Goal: Task Accomplishment & Management: Complete application form

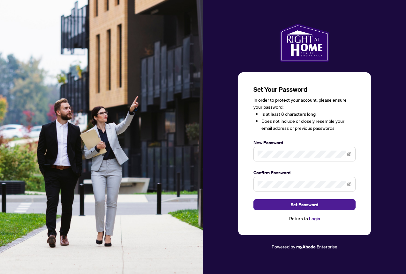
click at [295, 158] on span at bounding box center [304, 154] width 102 height 15
click at [347, 152] on icon "eye-invisible" at bounding box center [349, 154] width 4 height 4
click at [347, 183] on icon "eye-invisible" at bounding box center [349, 184] width 4 height 4
click at [316, 133] on div "Set Your Password In order to protect your account, please ensure your password…" at bounding box center [304, 154] width 102 height 138
click at [314, 205] on span "Set Password" at bounding box center [304, 204] width 27 height 10
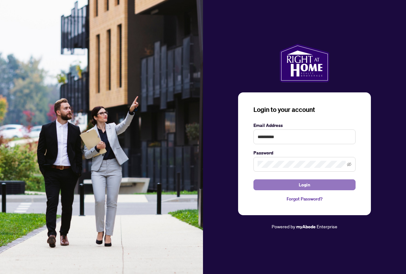
click at [319, 185] on button "Login" at bounding box center [304, 184] width 102 height 11
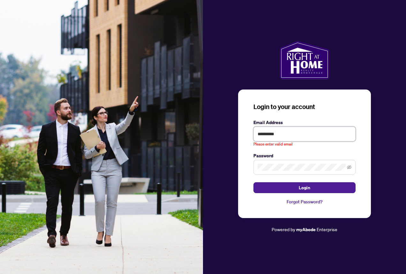
drag, startPoint x: 304, startPoint y: 128, endPoint x: 72, endPoint y: 111, distance: 232.3
click at [72, 111] on div "**********" at bounding box center [203, 137] width 406 height 274
drag, startPoint x: 314, startPoint y: 136, endPoint x: 183, endPoint y: 125, distance: 131.3
click at [183, 125] on div "**********" at bounding box center [203, 137] width 406 height 274
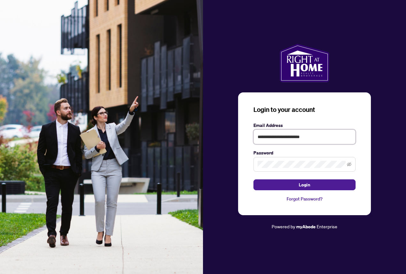
type input "**********"
click at [253, 179] on button "Login" at bounding box center [304, 184] width 102 height 11
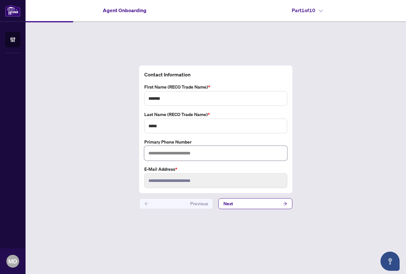
click at [190, 159] on input "text" at bounding box center [215, 153] width 143 height 15
type input "**********"
click at [251, 202] on button "Next" at bounding box center [255, 203] width 74 height 11
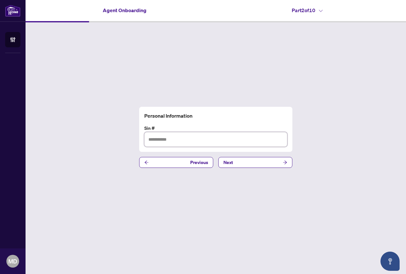
click at [177, 141] on input "text" at bounding box center [215, 139] width 143 height 15
type input "*********"
click at [243, 162] on button "Next" at bounding box center [255, 162] width 74 height 11
click at [180, 137] on input "text" at bounding box center [215, 139] width 143 height 15
type input "**********"
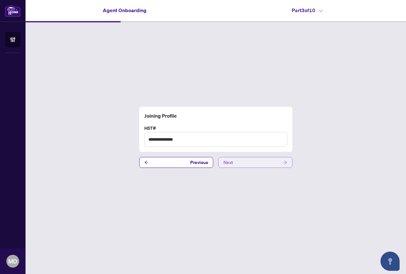
click at [267, 162] on button "Next" at bounding box center [255, 162] width 74 height 11
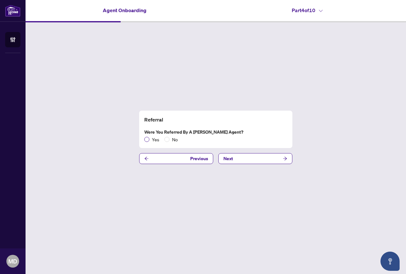
click at [151, 138] on span "Yes" at bounding box center [155, 139] width 12 height 7
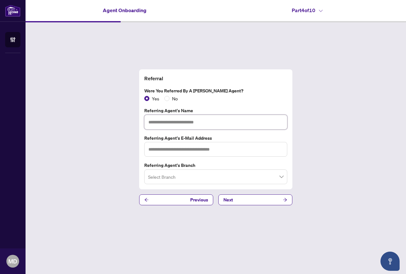
click at [188, 122] on input "text" at bounding box center [215, 122] width 143 height 15
type input "*"
type input "**********"
paste input "**********"
type input "**********"
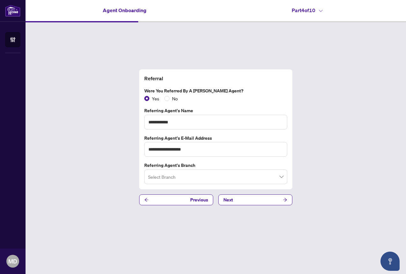
click at [377, 140] on div "**********" at bounding box center [216, 136] width 380 height 229
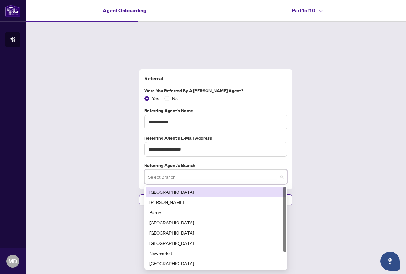
click at [225, 182] on input "search" at bounding box center [213, 177] width 130 height 14
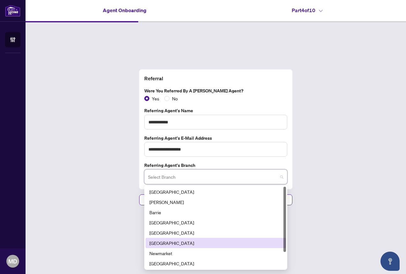
click at [165, 245] on div "[GEOGRAPHIC_DATA]" at bounding box center [215, 242] width 133 height 7
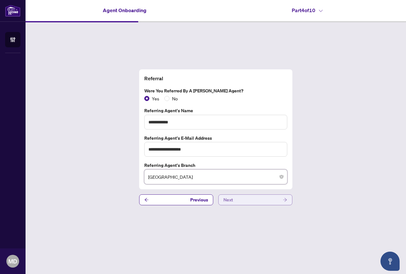
click at [263, 197] on button "Next" at bounding box center [255, 199] width 74 height 11
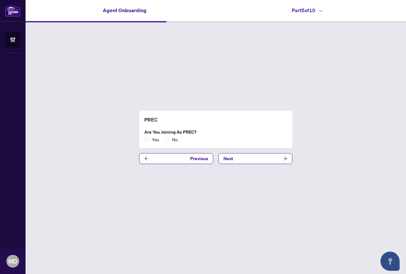
drag, startPoint x: 173, startPoint y: 141, endPoint x: 239, endPoint y: 145, distance: 66.2
click at [175, 141] on span "No" at bounding box center [174, 139] width 11 height 7
click at [249, 153] on button "Next" at bounding box center [255, 158] width 74 height 11
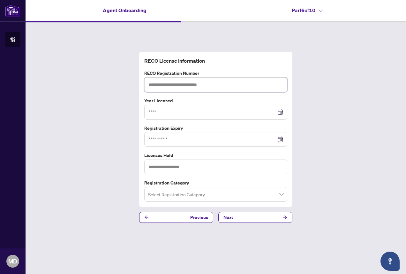
click at [198, 84] on input "text" at bounding box center [215, 84] width 143 height 15
paste input "*******"
type input "*******"
click at [115, 95] on div "RECO License Information RECO Registration Number ******* Year Licensed Registr…" at bounding box center [216, 136] width 380 height 229
click at [281, 113] on div at bounding box center [215, 112] width 135 height 7
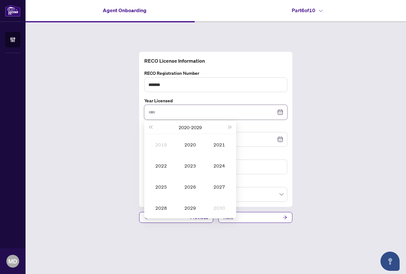
type input "****"
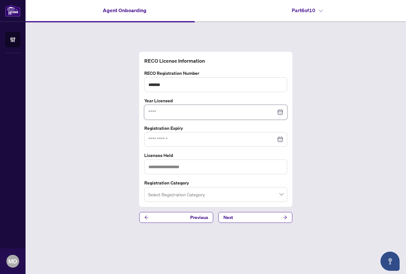
click at [158, 134] on div at bounding box center [215, 139] width 143 height 15
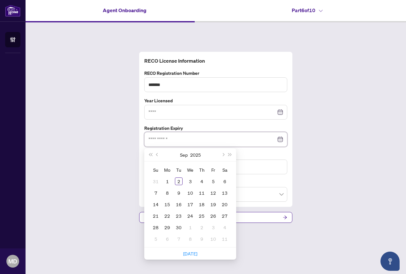
click at [158, 115] on div at bounding box center [215, 112] width 143 height 15
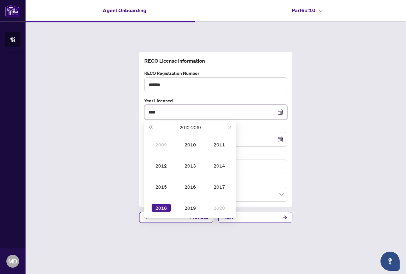
type input "****"
click at [81, 132] on div "RECO License Information RECO Registration Number ******* Year Licensed **** [D…" at bounding box center [216, 136] width 380 height 229
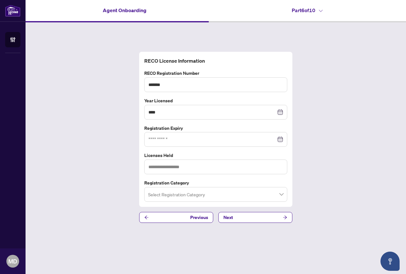
click at [176, 135] on div at bounding box center [215, 139] width 143 height 15
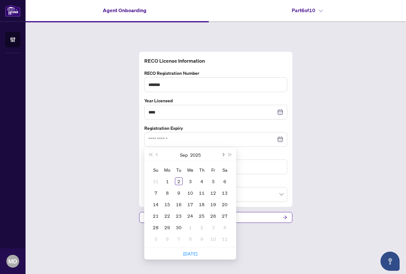
click at [225, 155] on button "Next month (PageDown)" at bounding box center [222, 154] width 7 height 13
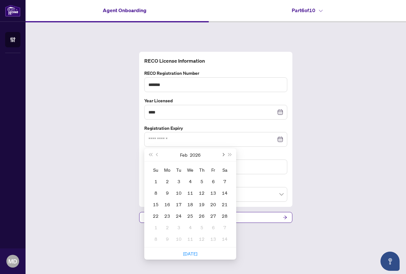
click at [225, 155] on button "Next month (PageDown)" at bounding box center [222, 154] width 7 height 13
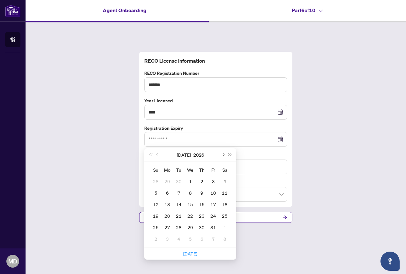
click at [225, 155] on button "Next month (PageDown)" at bounding box center [222, 154] width 7 height 13
type input "**********"
click at [170, 215] on div "17" at bounding box center [167, 216] width 8 height 8
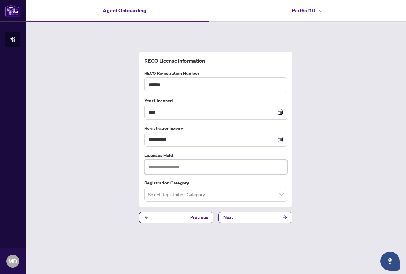
click at [179, 166] on input "text" at bounding box center [215, 166] width 143 height 15
click at [90, 85] on div "**********" at bounding box center [216, 136] width 380 height 229
click at [199, 196] on input "search" at bounding box center [213, 195] width 130 height 14
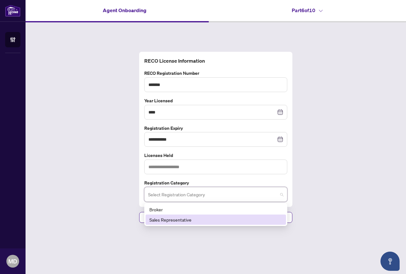
click at [177, 221] on div "Sales Representative" at bounding box center [215, 219] width 133 height 7
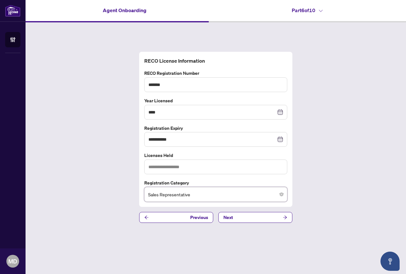
click at [124, 129] on div "**********" at bounding box center [216, 136] width 380 height 229
click at [241, 214] on button "Next" at bounding box center [255, 217] width 74 height 11
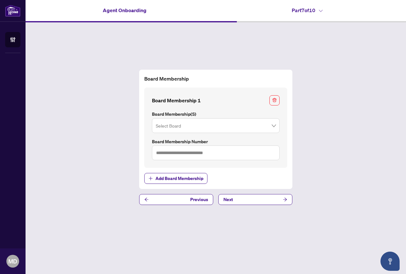
click at [221, 128] on input "search" at bounding box center [213, 126] width 114 height 14
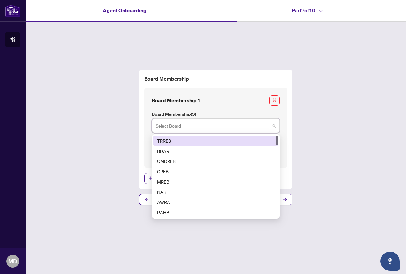
click at [217, 138] on div "TRREB" at bounding box center [215, 140] width 117 height 7
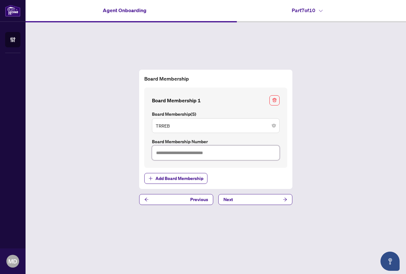
click at [224, 155] on input "text" at bounding box center [216, 152] width 128 height 15
type input "*******"
click at [276, 197] on button "Next" at bounding box center [255, 199] width 74 height 11
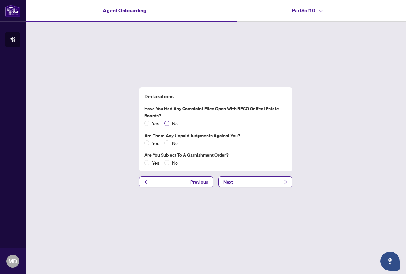
click at [172, 123] on span "No" at bounding box center [174, 123] width 11 height 7
click at [171, 140] on span "No" at bounding box center [174, 142] width 11 height 7
click at [171, 162] on span "No" at bounding box center [174, 162] width 11 height 7
click at [267, 179] on button "Next" at bounding box center [255, 181] width 74 height 11
click at [260, 180] on button "Next" at bounding box center [255, 181] width 74 height 11
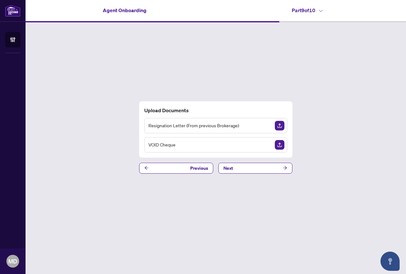
click at [280, 126] on img "Upload Document" at bounding box center [280, 126] width 10 height 10
click at [282, 146] on img "Upload Document" at bounding box center [280, 145] width 10 height 10
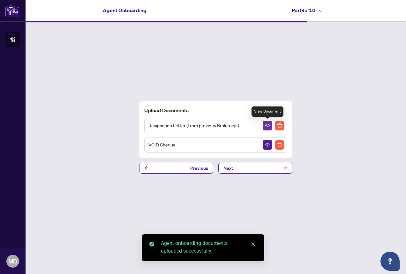
click at [268, 126] on icon "View Document" at bounding box center [267, 125] width 4 height 3
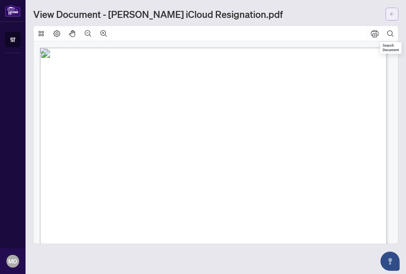
click at [390, 10] on span "button" at bounding box center [392, 14] width 4 height 10
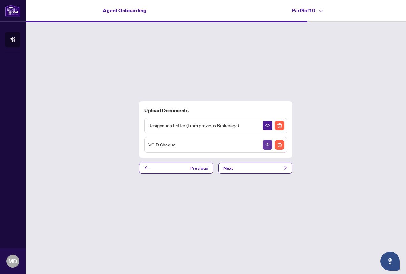
click at [267, 143] on icon "View Document" at bounding box center [267, 144] width 4 height 4
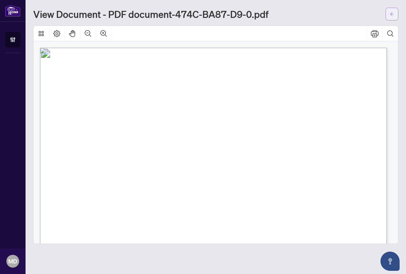
click at [393, 11] on span "button" at bounding box center [392, 14] width 4 height 10
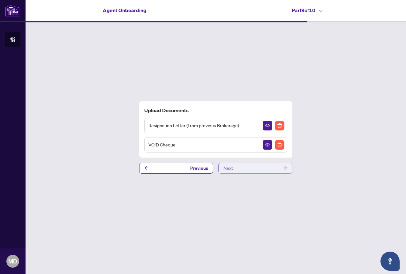
click at [273, 169] on button "Next" at bounding box center [255, 167] width 74 height 11
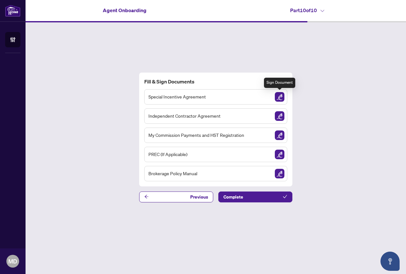
click at [277, 95] on img "Sign Document" at bounding box center [280, 97] width 10 height 10
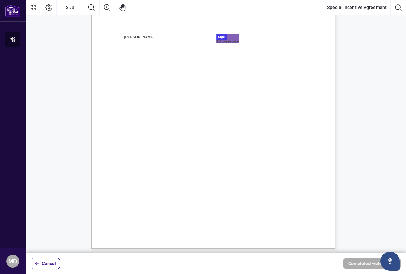
scroll to position [739, 0]
click at [221, 39] on div at bounding box center [216, 126] width 380 height 253
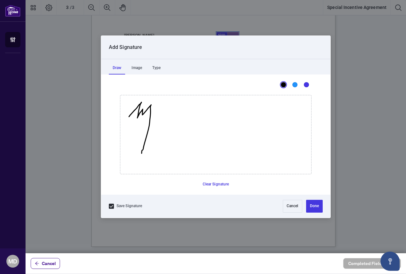
drag, startPoint x: 129, startPoint y: 116, endPoint x: 142, endPoint y: 148, distance: 34.5
click at [142, 148] on icon "Drawing canvas" at bounding box center [215, 134] width 191 height 79
drag, startPoint x: 164, startPoint y: 123, endPoint x: 168, endPoint y: 123, distance: 4.2
click at [163, 123] on icon "Drawing canvas" at bounding box center [215, 134] width 191 height 79
drag, startPoint x: 174, startPoint y: 108, endPoint x: 182, endPoint y: 151, distance: 44.3
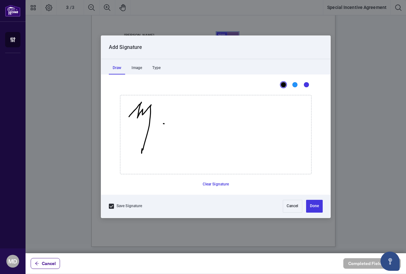
click at [182, 151] on icon "Drawing canvas" at bounding box center [215, 134] width 191 height 79
click at [233, 97] on icon "Drawing canvas" at bounding box center [215, 134] width 191 height 79
drag, startPoint x: 163, startPoint y: 104, endPoint x: 183, endPoint y: 151, distance: 50.5
click at [183, 151] on icon "Drawing canvas" at bounding box center [215, 134] width 191 height 79
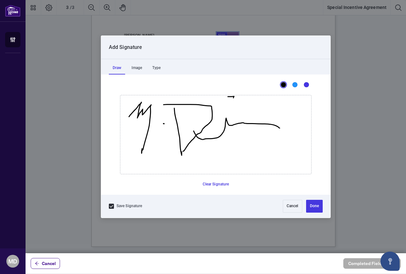
drag, startPoint x: 193, startPoint y: 131, endPoint x: 320, endPoint y: 128, distance: 126.7
click at [311, 128] on icon "Drawing canvas" at bounding box center [215, 134] width 191 height 79
click at [317, 208] on button "Done" at bounding box center [314, 205] width 17 height 13
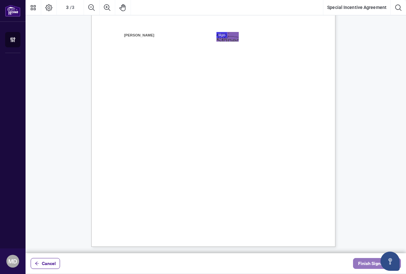
click at [370, 264] on span "Finish Signing" at bounding box center [372, 263] width 29 height 10
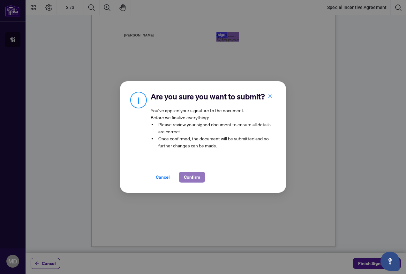
click at [192, 178] on span "Confirm" at bounding box center [192, 177] width 16 height 10
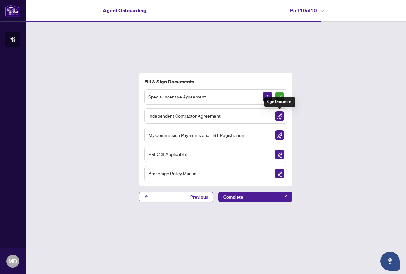
click at [278, 117] on img "Sign Document" at bounding box center [280, 116] width 10 height 10
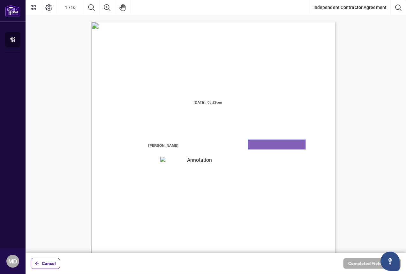
click at [258, 144] on textarea "01K2N7ZVXADQDZS13CP82GTG0Z" at bounding box center [276, 144] width 57 height 10
type textarea "*"
type textarea "**********"
click at [196, 161] on textarea "01K2N800VRNZWEDT7GS4268ZBH" at bounding box center [196, 160] width 73 height 8
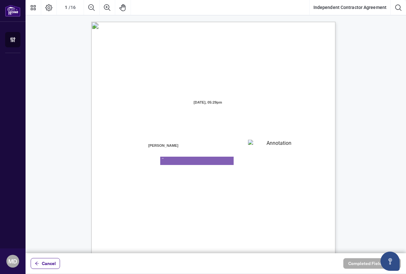
type textarea "*"
type textarea "**********"
click at [250, 101] on span "(the “Effective Date”)" at bounding box center [254, 104] width 37 height 6
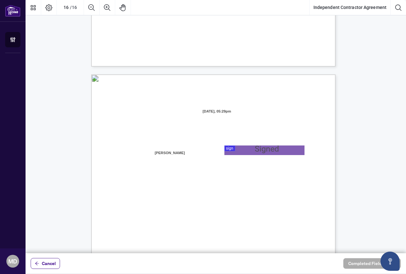
scroll to position [4788, 0]
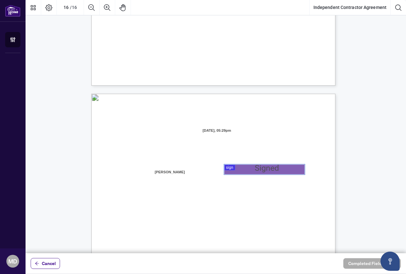
click at [240, 167] on div at bounding box center [216, 126] width 380 height 253
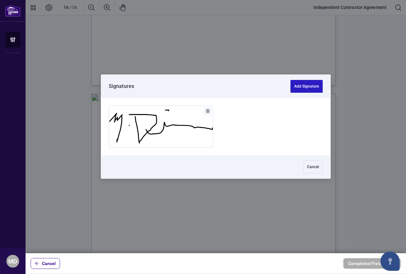
click at [304, 81] on button "Add Signature" at bounding box center [306, 86] width 32 height 13
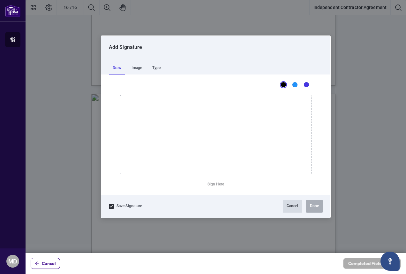
click at [299, 206] on button "Cancel" at bounding box center [292, 205] width 19 height 13
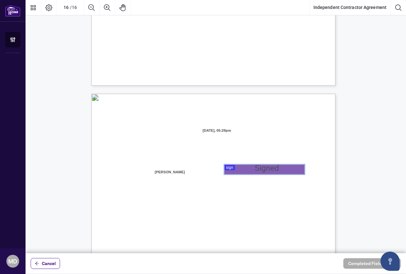
click at [259, 169] on div at bounding box center [216, 126] width 380 height 253
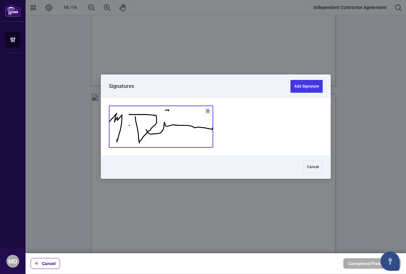
click at [165, 121] on button "Add Signature" at bounding box center [161, 126] width 104 height 41
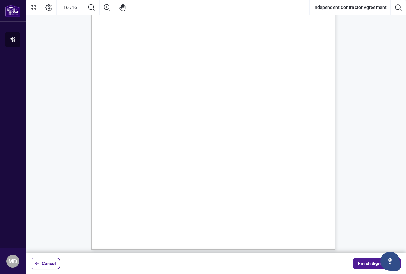
scroll to position [4951, 0]
click at [365, 261] on span "Finish Signing" at bounding box center [372, 263] width 29 height 10
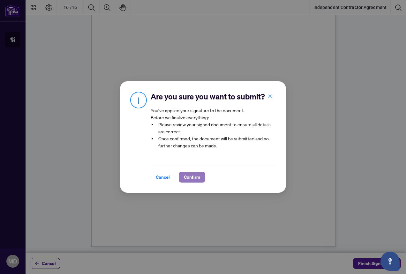
click at [198, 173] on span "Confirm" at bounding box center [192, 177] width 16 height 10
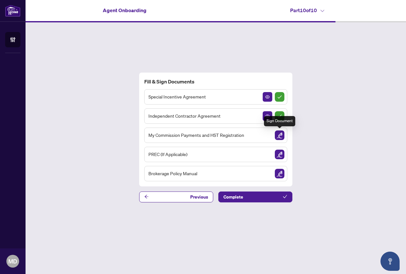
click at [282, 135] on img "Sign Document" at bounding box center [280, 135] width 10 height 10
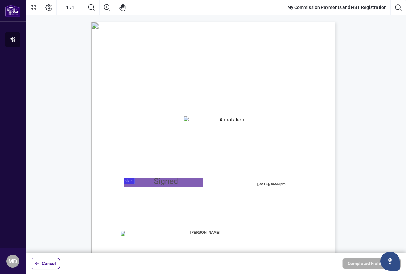
click at [190, 121] on textarea "01K2N82W0617PR3KA8X9DYAB9F" at bounding box center [230, 121] width 92 height 10
type textarea "**********"
click at [133, 180] on div at bounding box center [216, 126] width 380 height 253
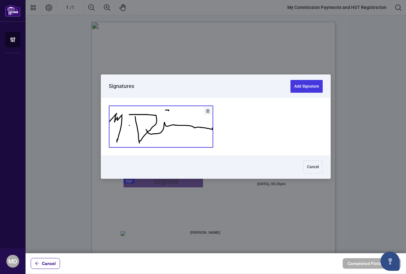
click at [184, 122] on button "Add Signature" at bounding box center [161, 126] width 104 height 41
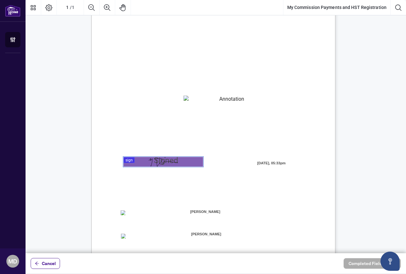
scroll to position [91, 0]
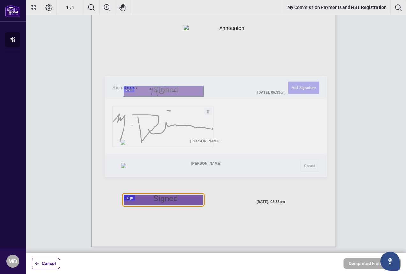
click at [131, 198] on div at bounding box center [216, 126] width 380 height 253
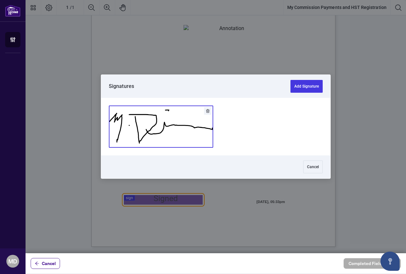
drag, startPoint x: 164, startPoint y: 128, endPoint x: 181, endPoint y: 130, distance: 17.7
click at [164, 128] on button "Add Signature" at bounding box center [161, 126] width 104 height 41
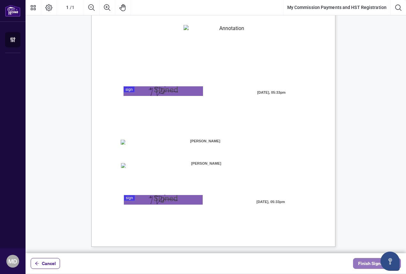
click at [359, 263] on span "Finish Signing" at bounding box center [372, 263] width 29 height 10
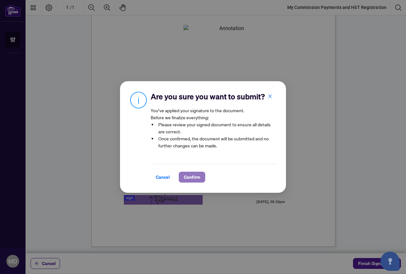
click at [200, 174] on span "Confirm" at bounding box center [192, 177] width 16 height 10
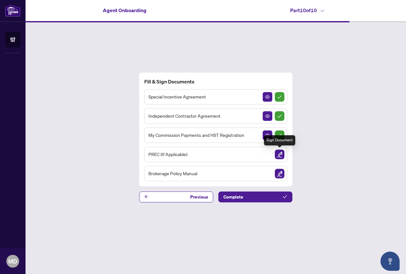
click at [280, 154] on img "Sign Document" at bounding box center [280, 154] width 10 height 10
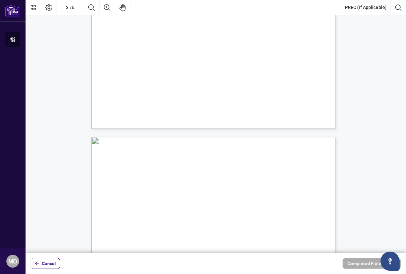
scroll to position [863, 0]
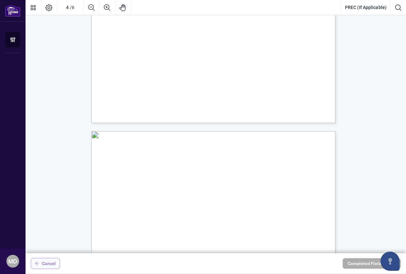
click at [46, 261] on span "Cancel" at bounding box center [49, 263] width 14 height 10
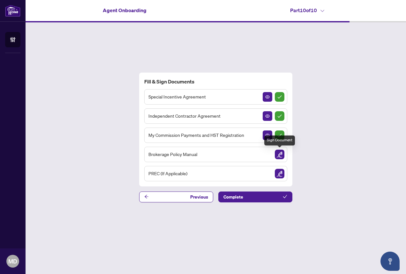
click at [277, 152] on img "Sign Document" at bounding box center [280, 154] width 10 height 10
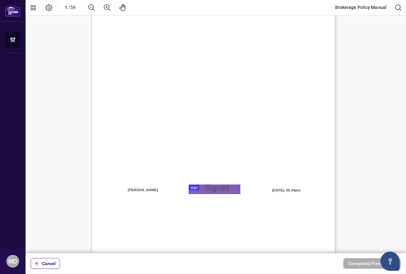
scroll to position [90, 0]
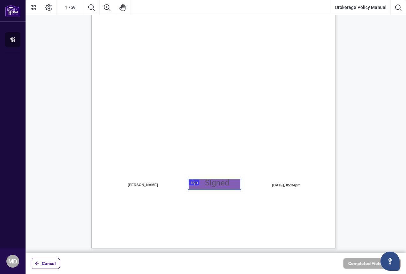
click at [192, 179] on div at bounding box center [216, 126] width 380 height 253
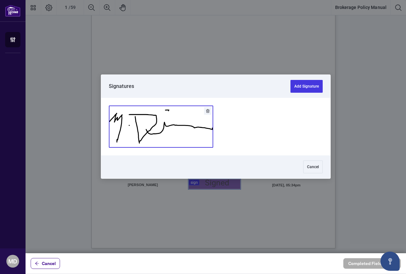
click at [169, 126] on button "Add Signature" at bounding box center [161, 126] width 104 height 41
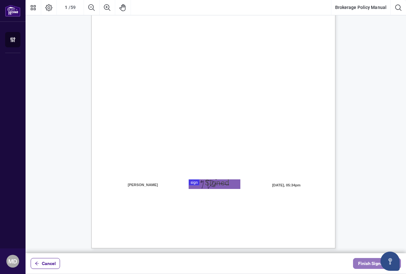
click at [367, 264] on span "Finish Signing" at bounding box center [372, 263] width 29 height 10
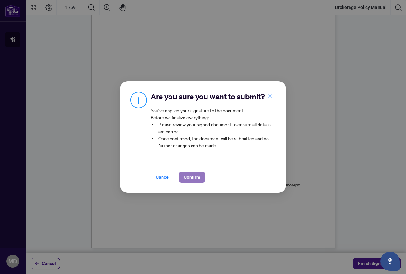
click at [196, 176] on span "Confirm" at bounding box center [192, 177] width 16 height 10
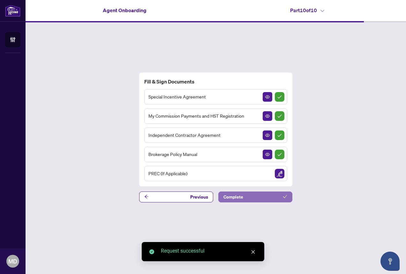
click at [265, 198] on button "Complete" at bounding box center [255, 196] width 74 height 11
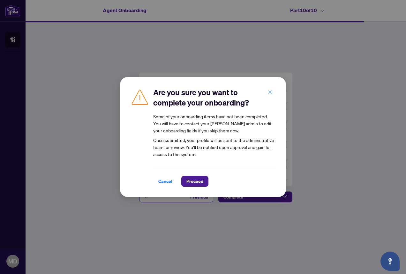
click at [267, 90] on button "button" at bounding box center [270, 91] width 13 height 11
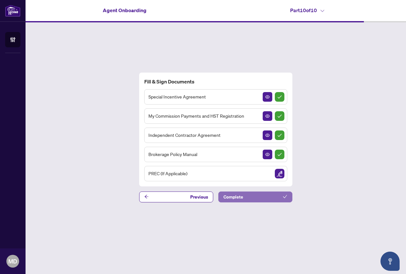
click at [245, 195] on button "Complete" at bounding box center [255, 196] width 74 height 11
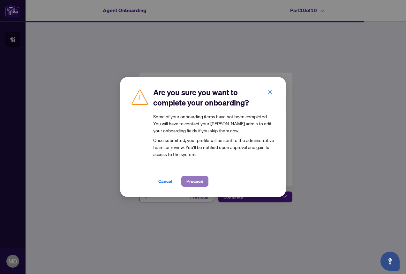
click at [199, 182] on span "Proceed" at bounding box center [194, 181] width 17 height 10
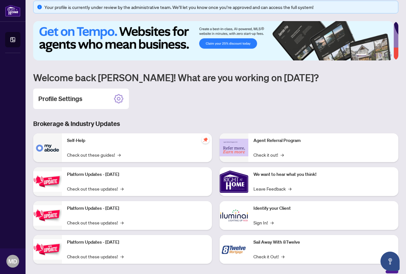
scroll to position [13, 0]
